Goal: Transaction & Acquisition: Purchase product/service

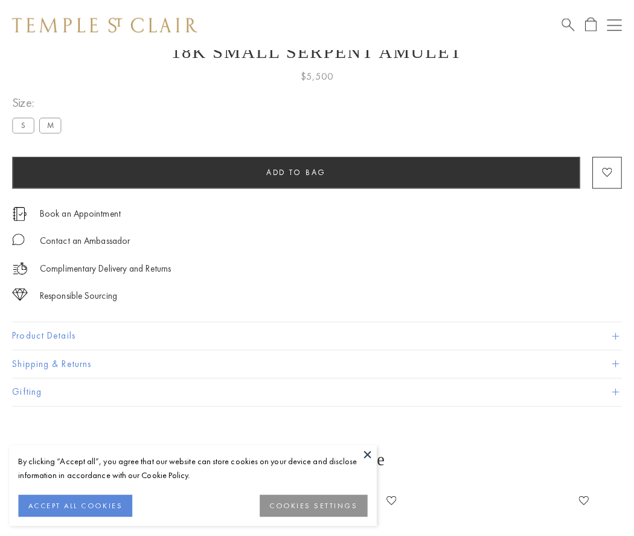
scroll to position [48, 0]
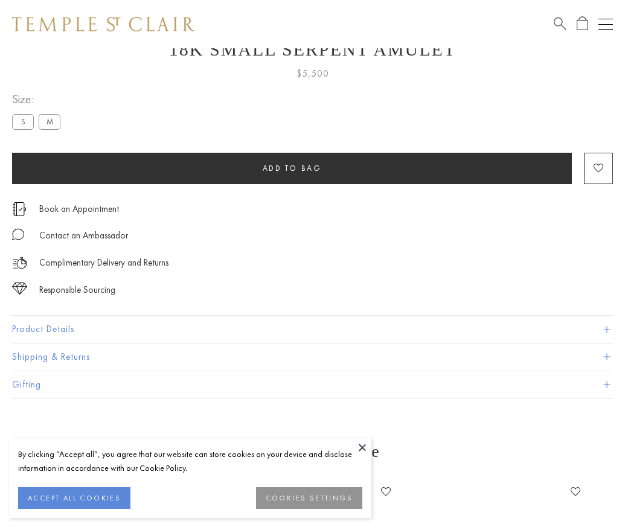
click at [292, 168] on span "Add to bag" at bounding box center [292, 168] width 59 height 10
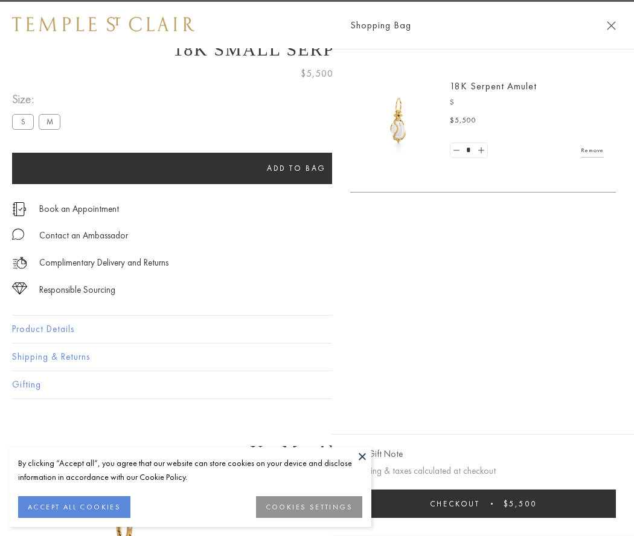
click at [505, 504] on button "Checkout $5,500" at bounding box center [483, 504] width 266 height 28
